Goal: Find contact information: Find contact information

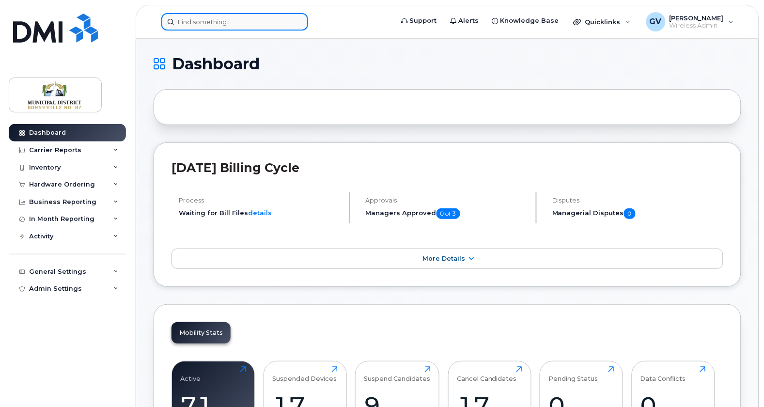
click at [230, 23] on input at bounding box center [234, 21] width 147 height 17
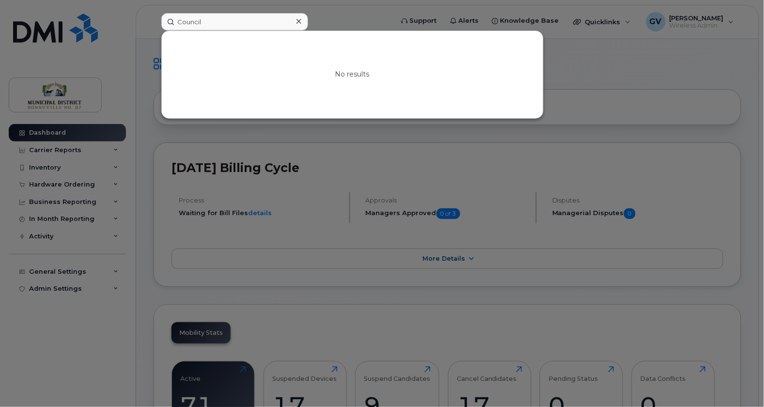
click at [73, 178] on div at bounding box center [382, 203] width 764 height 407
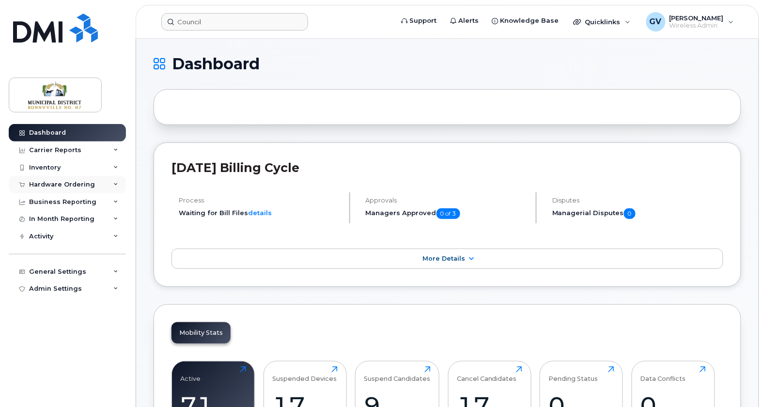
click at [55, 185] on div "Hardware Ordering" at bounding box center [62, 185] width 66 height 8
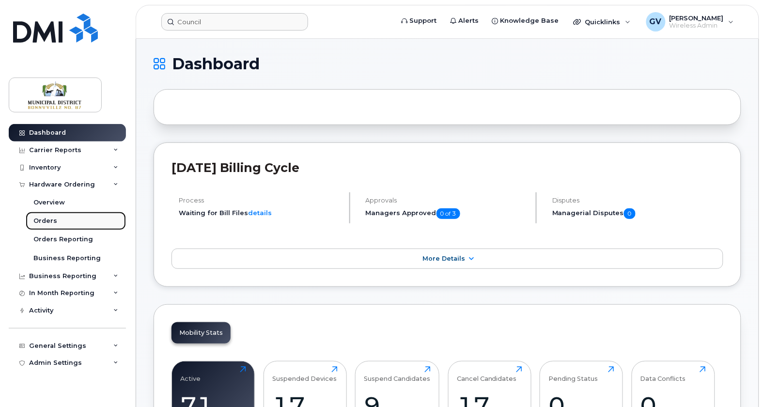
click at [49, 219] on div "Orders" at bounding box center [45, 221] width 24 height 9
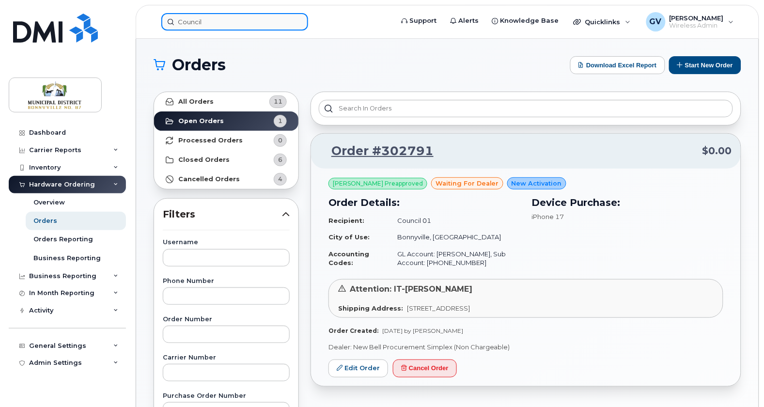
click at [238, 26] on input "Council" at bounding box center [234, 21] width 147 height 17
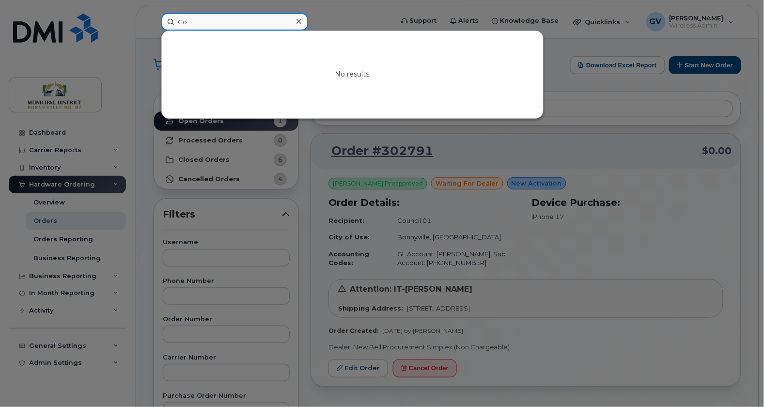
type input "C"
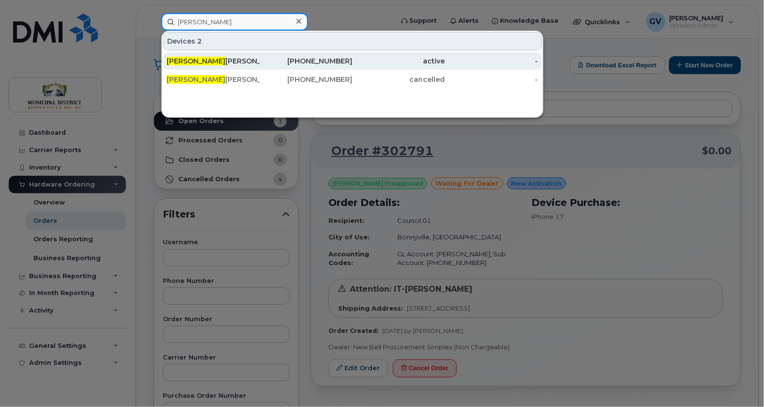
type input "barry"
click at [190, 56] on div "Barry Kalinski" at bounding box center [213, 60] width 93 height 17
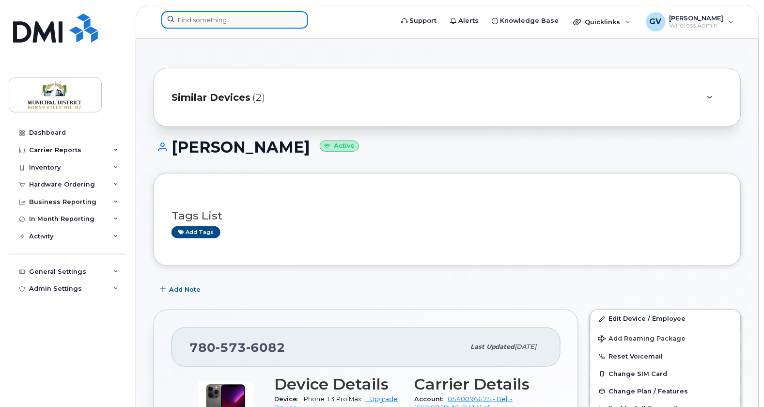
click at [244, 14] on input at bounding box center [234, 19] width 147 height 17
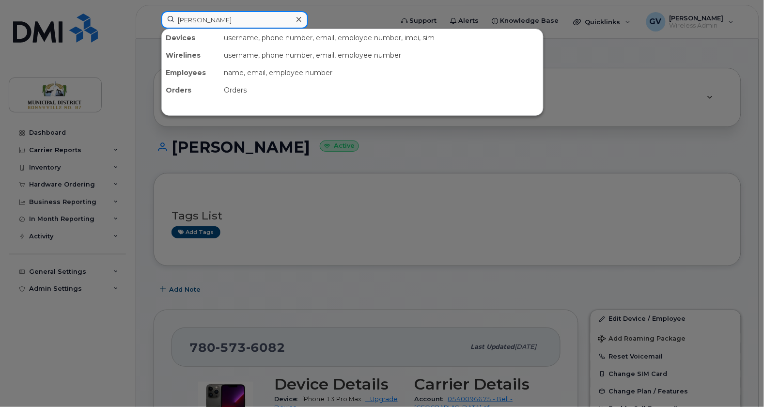
type input "[PERSON_NAME]"
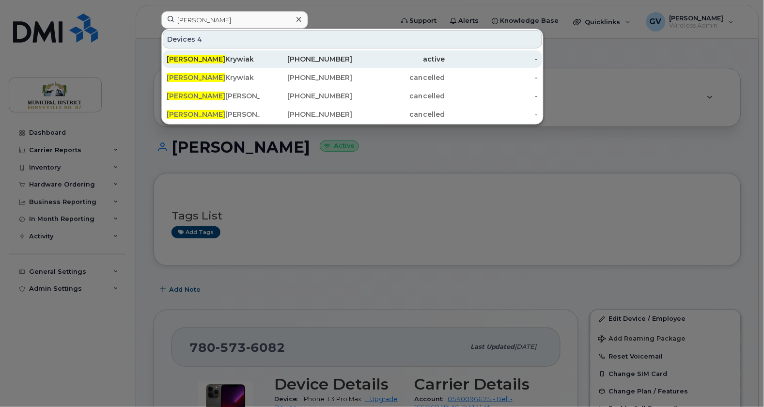
click at [209, 56] on div "[PERSON_NAME]" at bounding box center [213, 59] width 93 height 10
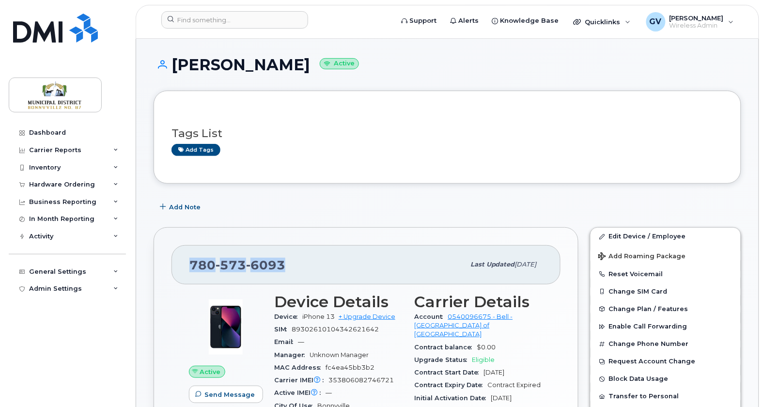
drag, startPoint x: 286, startPoint y: 265, endPoint x: 194, endPoint y: 269, distance: 92.6
click at [194, 269] on div "780 573 6093" at bounding box center [326, 264] width 275 height 20
copy span "780 573 6093"
